Goal: Task Accomplishment & Management: Use online tool/utility

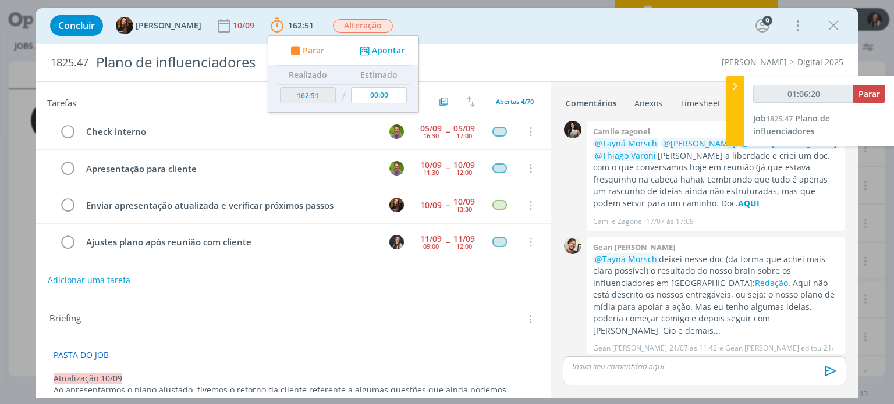
scroll to position [652, 0]
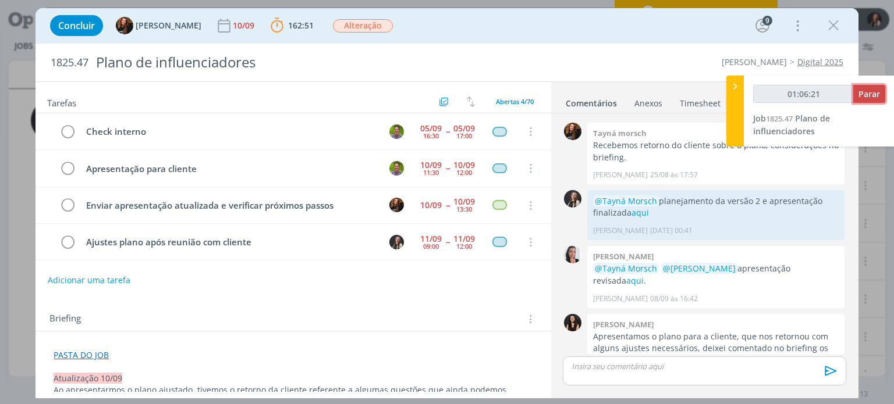
click at [876, 91] on span "Parar" at bounding box center [869, 93] width 22 height 11
type input "01:07:00"
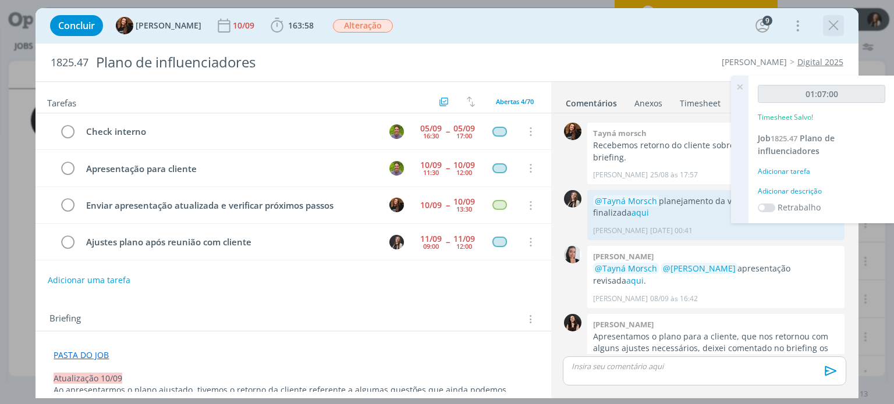
click at [838, 25] on icon "dialog" at bounding box center [833, 25] width 17 height 17
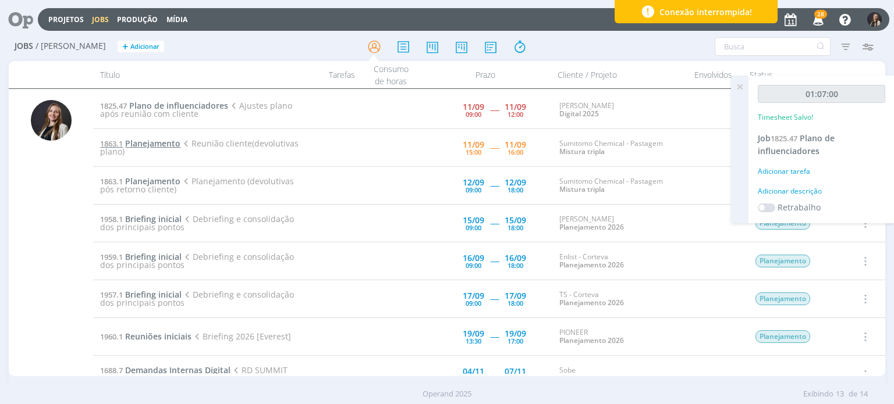
click at [143, 141] on span "Planejamento" at bounding box center [152, 143] width 55 height 11
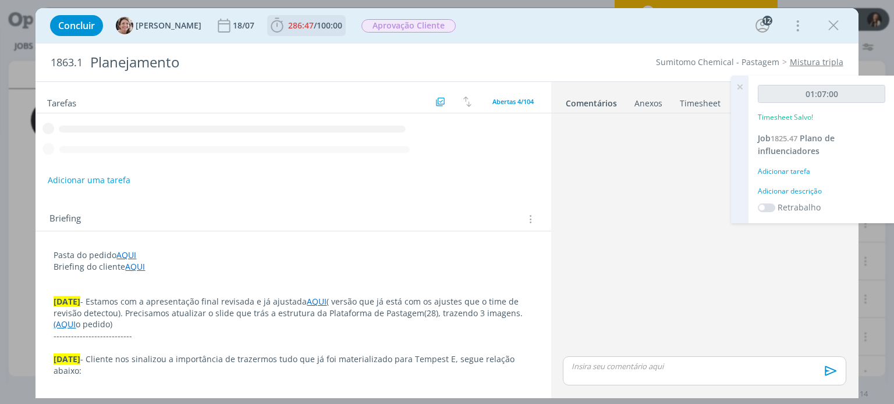
click at [314, 20] on span "/" at bounding box center [315, 25] width 3 height 11
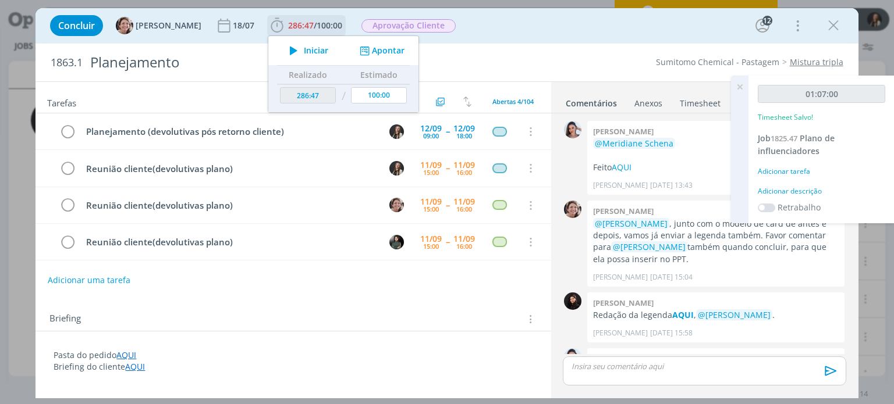
scroll to position [1488, 0]
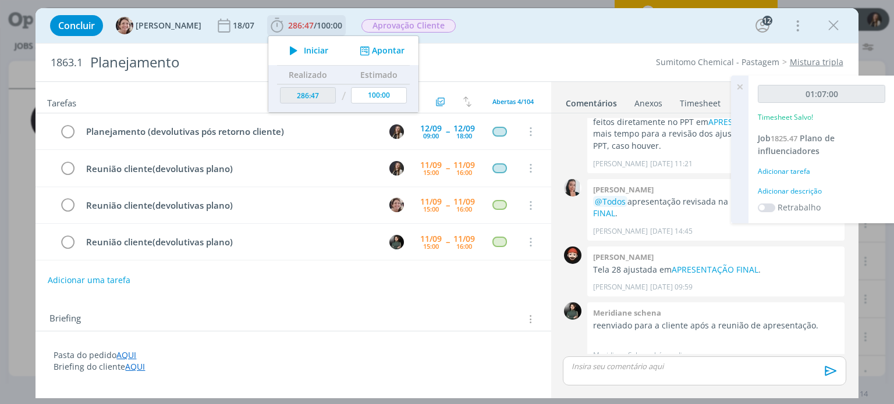
click at [304, 48] on span "Iniciar" at bounding box center [316, 51] width 24 height 8
click at [314, 50] on span "Iniciar" at bounding box center [316, 51] width 24 height 8
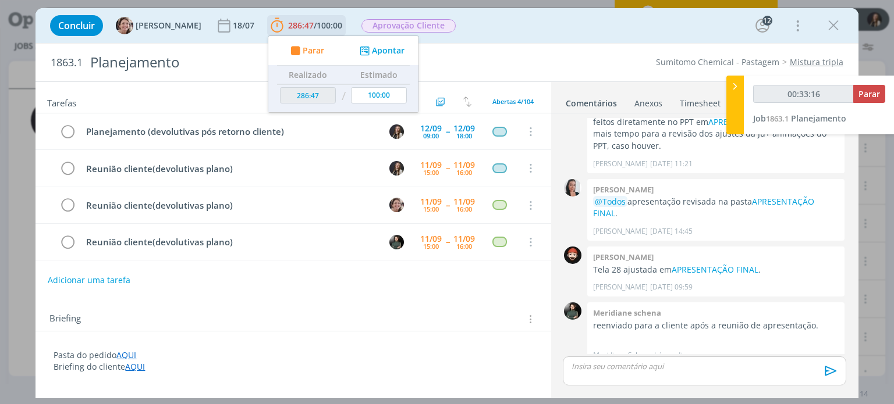
type input "00:34:16"
